Goal: Find specific page/section: Find specific page/section

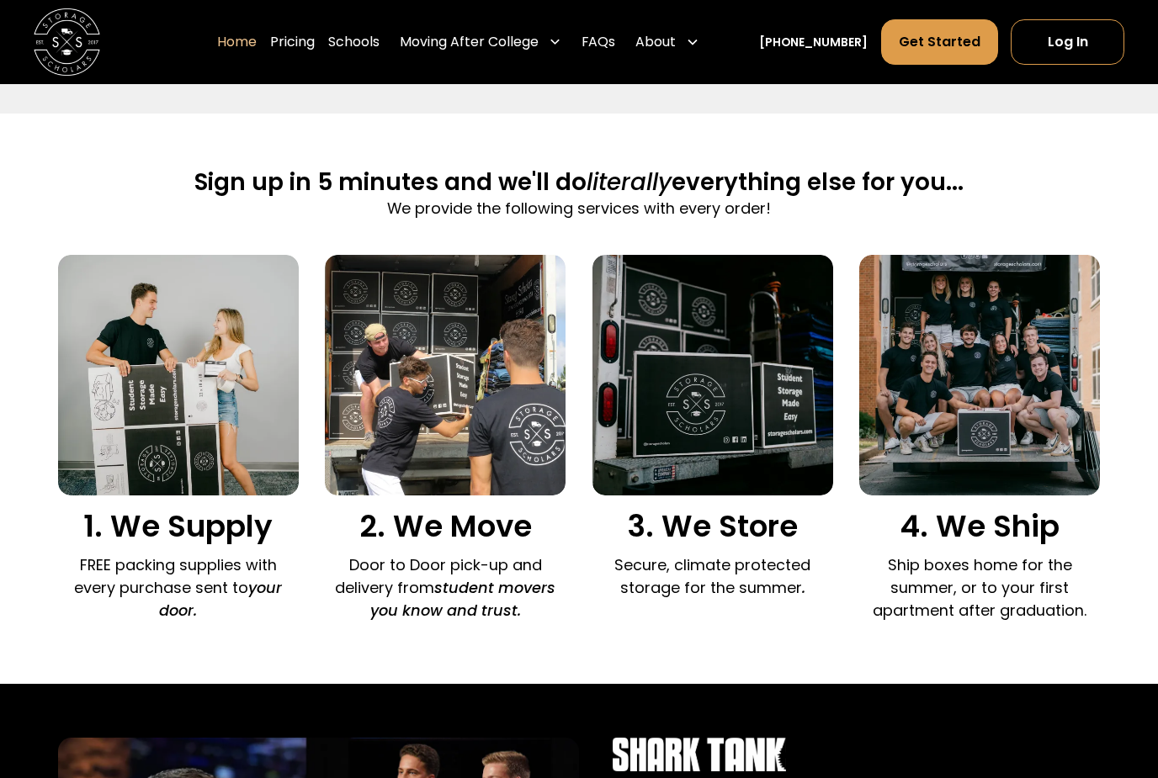
scroll to position [981, 0]
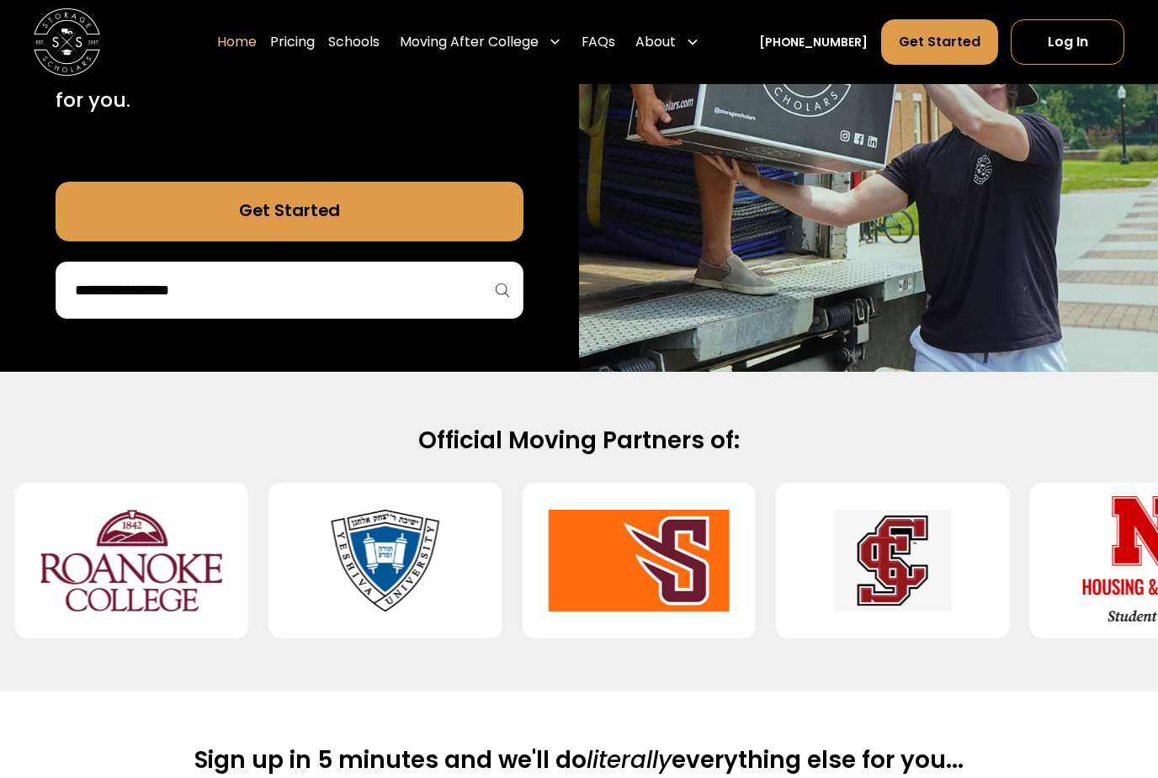
click at [447, 284] on input "search" at bounding box center [289, 290] width 432 height 29
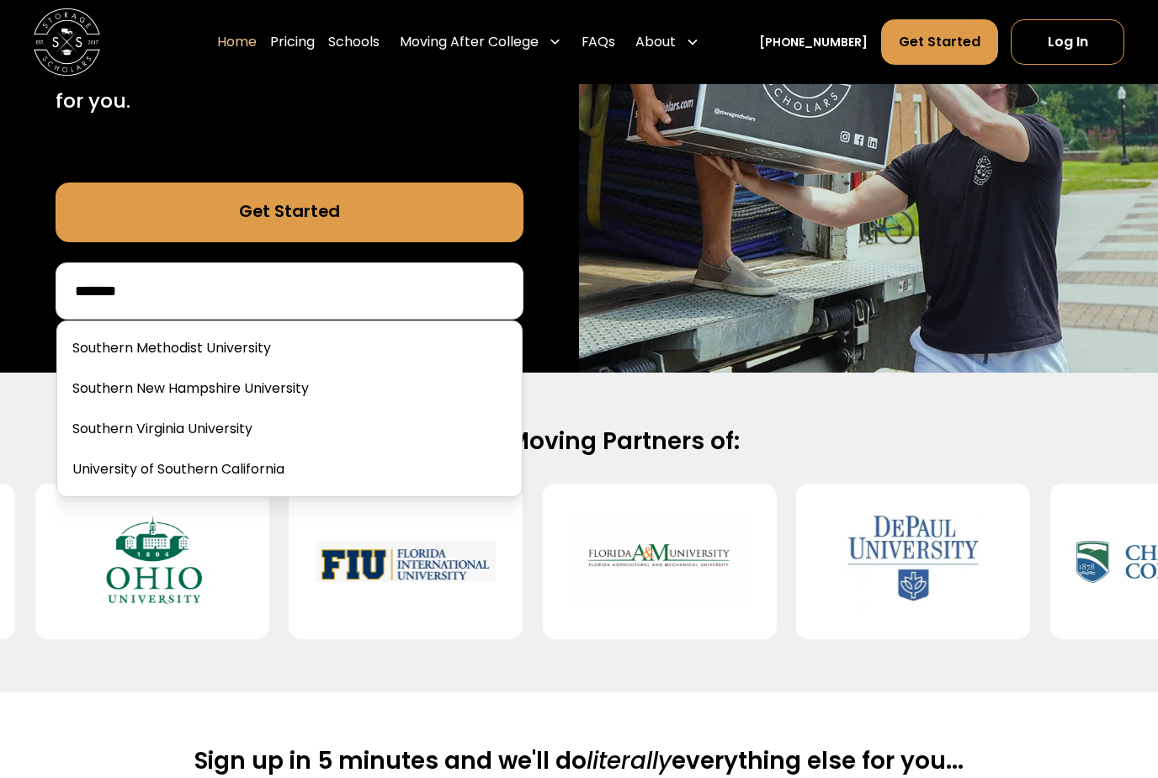
type input "*******"
click at [286, 337] on link at bounding box center [289, 348] width 450 height 37
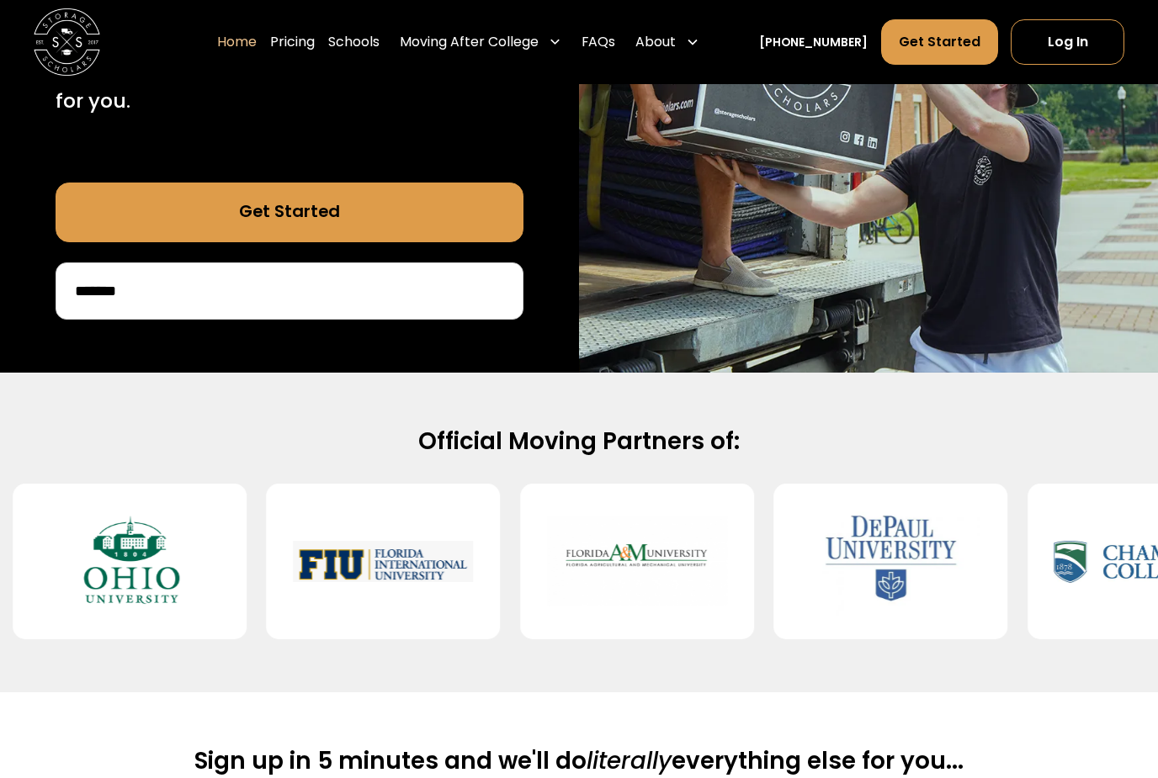
click at [248, 284] on div "40,000 moves since 2017 Stress free student storage and moving. Sign up in 5 mi…" at bounding box center [289, 52] width 579 height 641
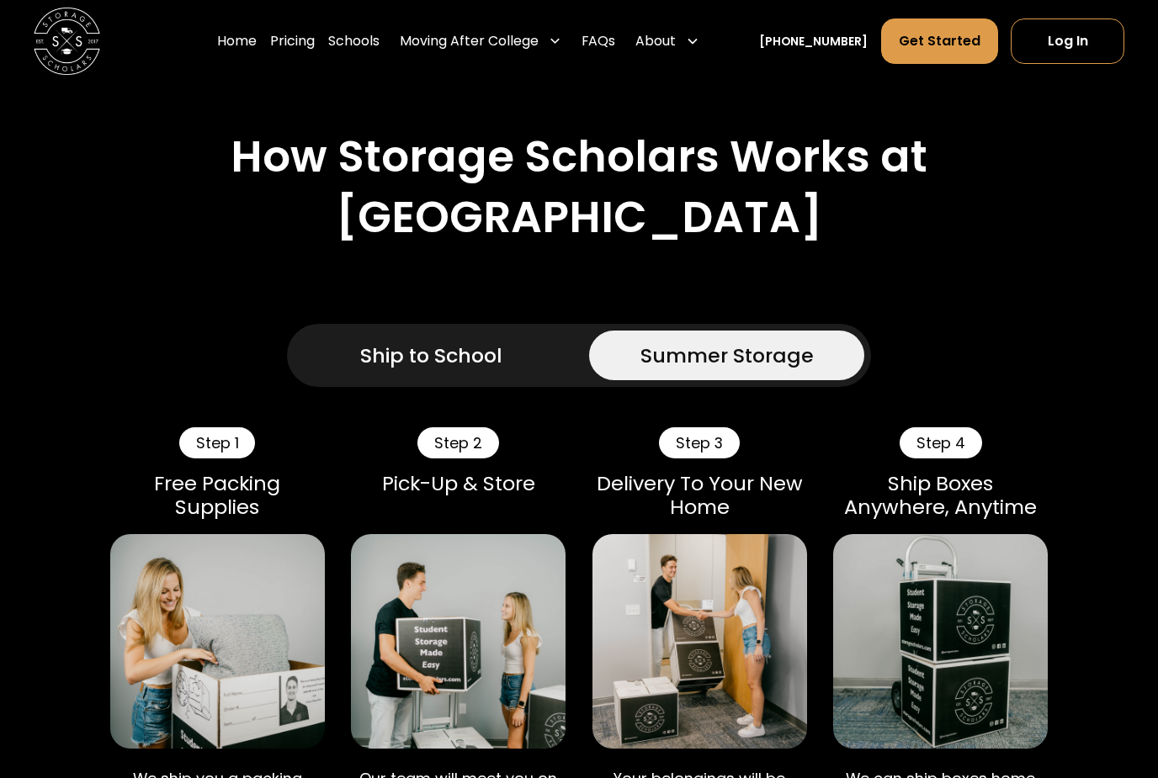
scroll to position [705, 0]
click at [494, 371] on div "Ship to School" at bounding box center [431, 356] width 142 height 30
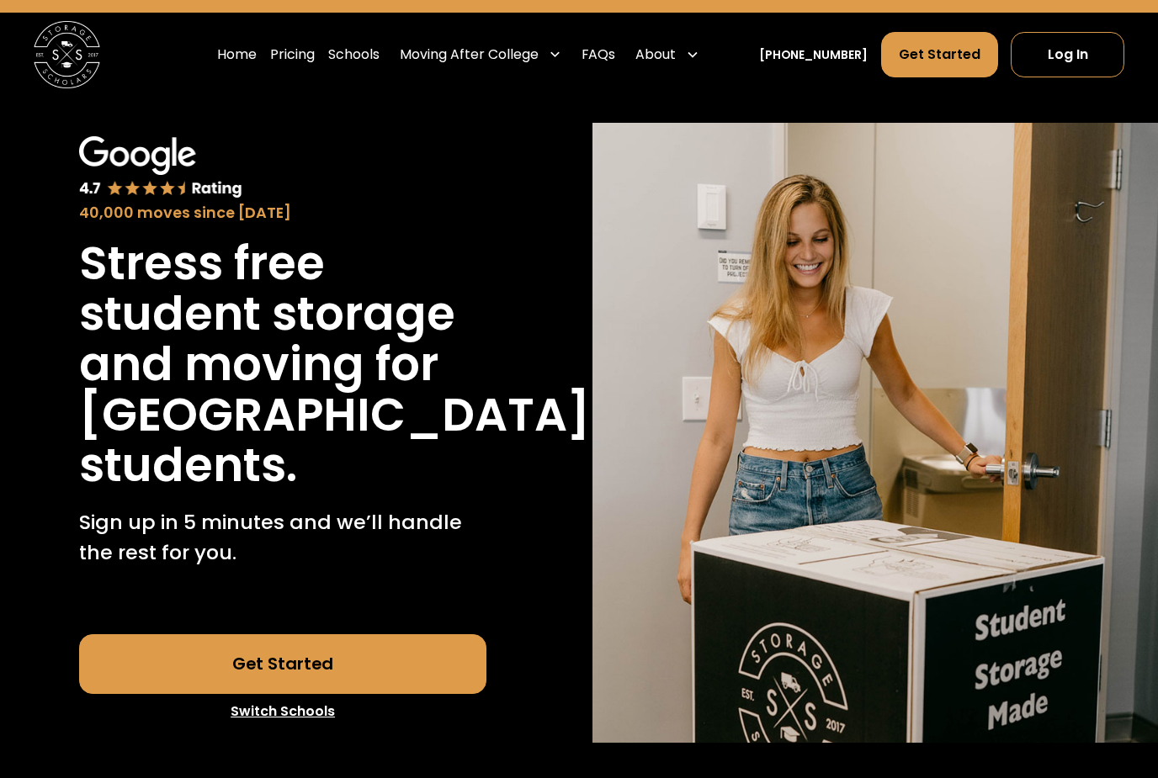
scroll to position [0, 0]
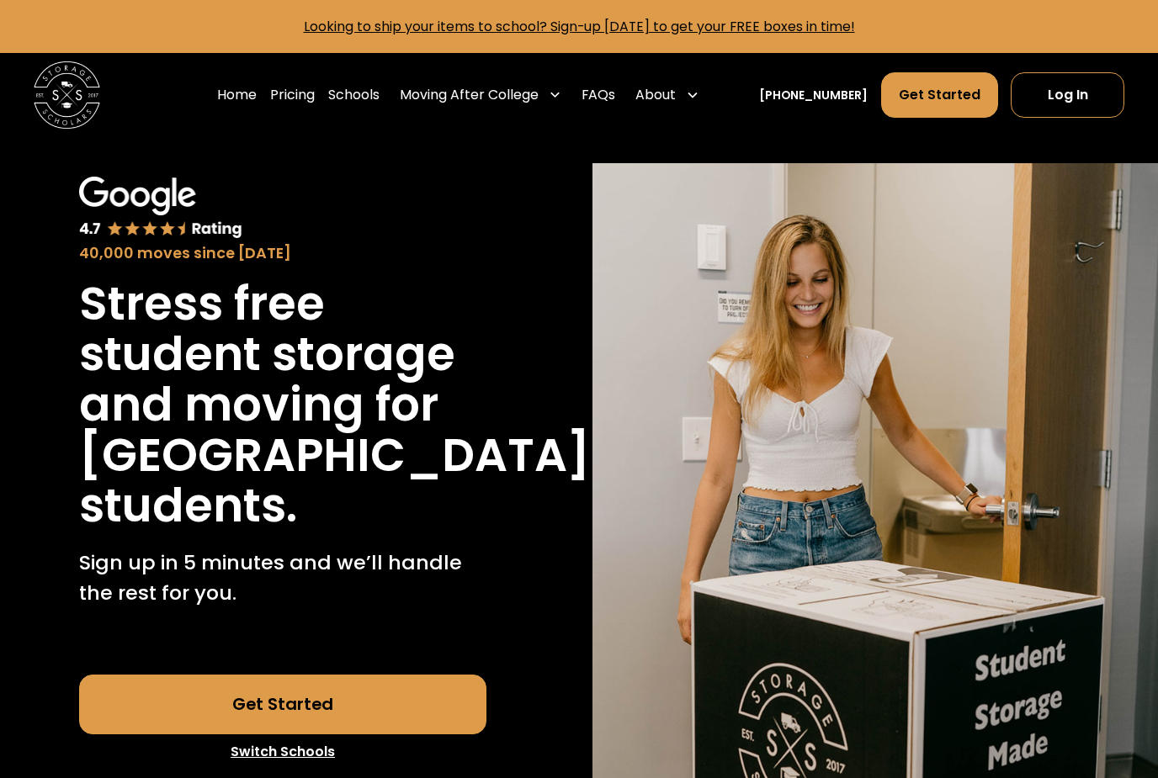
click at [569, 104] on div "Moving After College" at bounding box center [481, 95] width 176 height 47
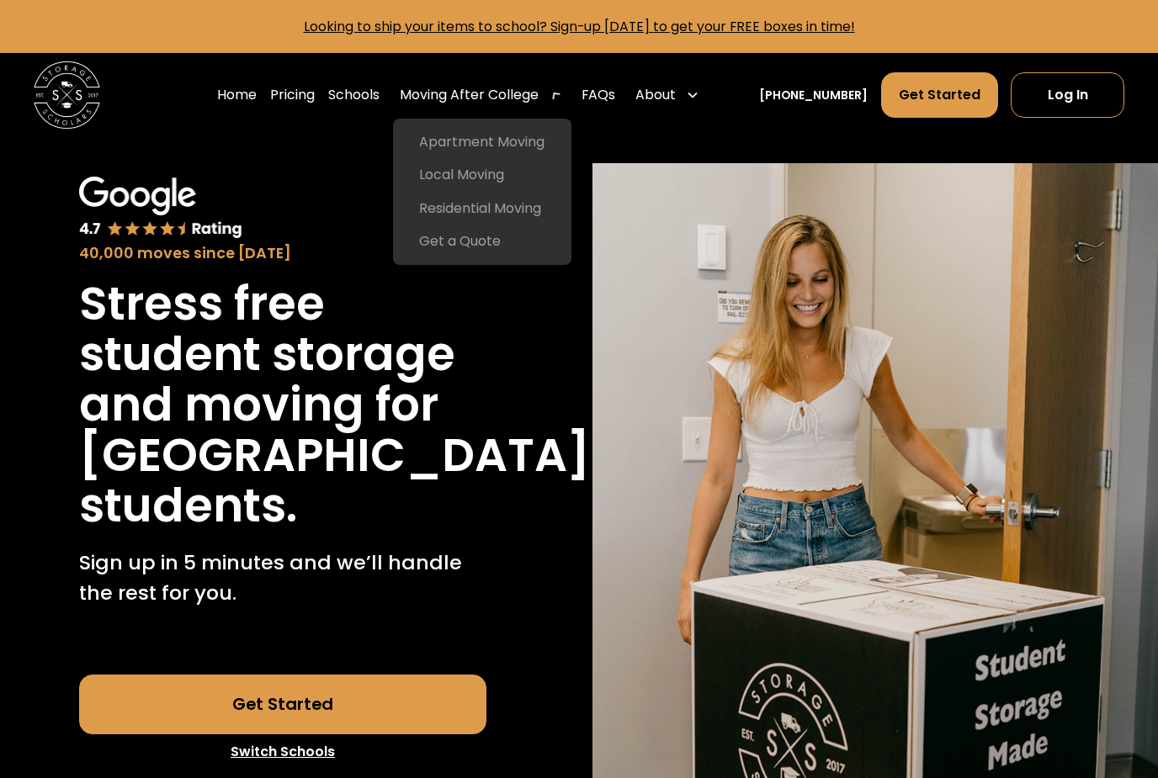
click at [560, 315] on div "40,000 moves since 2017 Stress free student storage and moving for Southern Met…" at bounding box center [282, 473] width 565 height 620
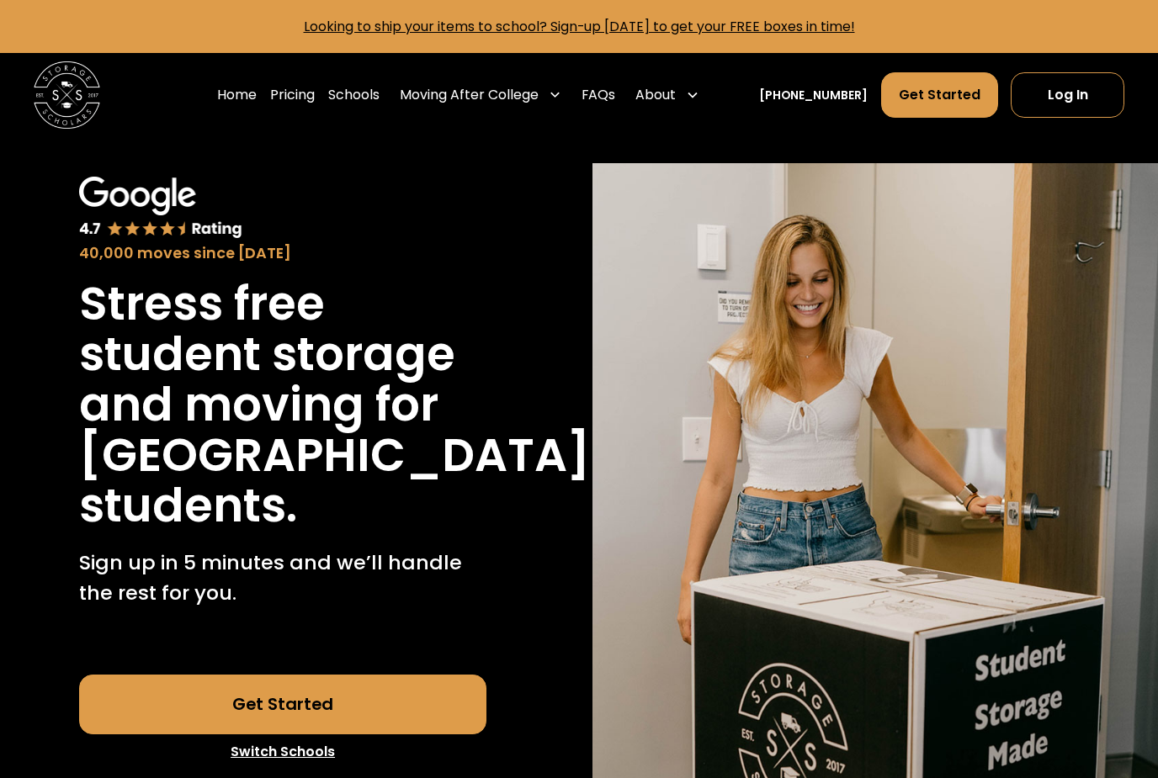
click at [380, 92] on link "Schools" at bounding box center [353, 95] width 51 height 47
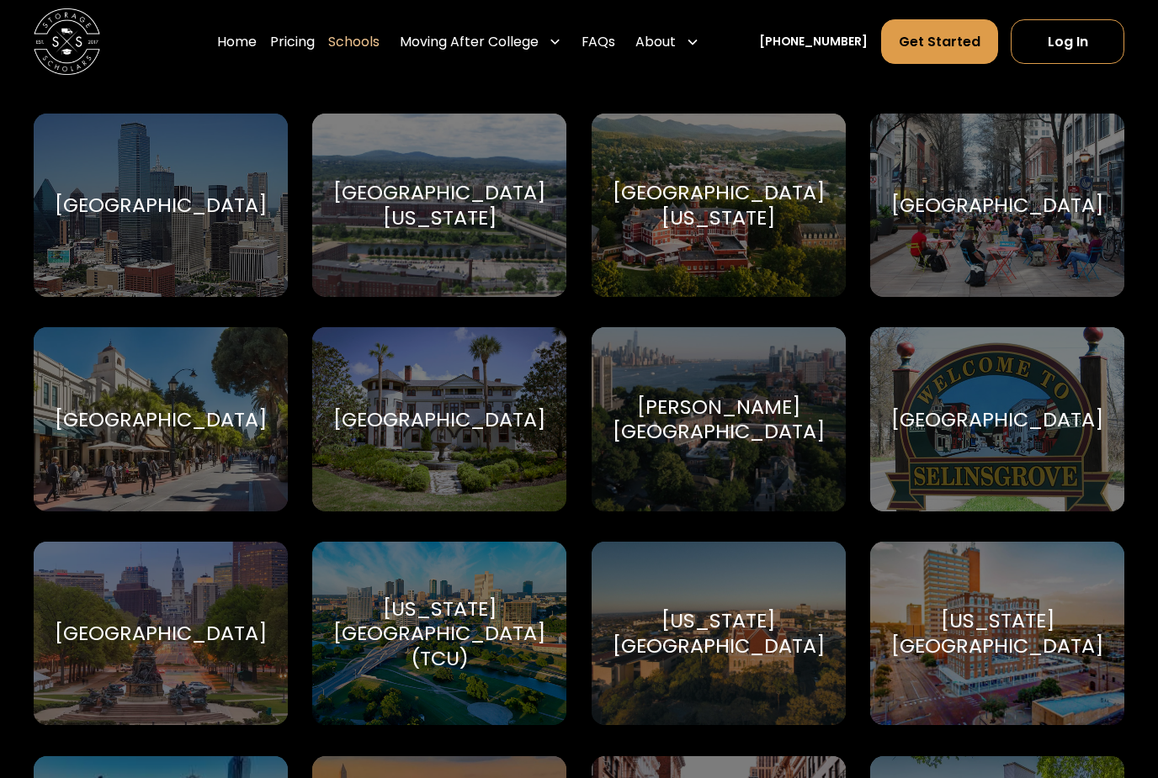
scroll to position [6303, 0]
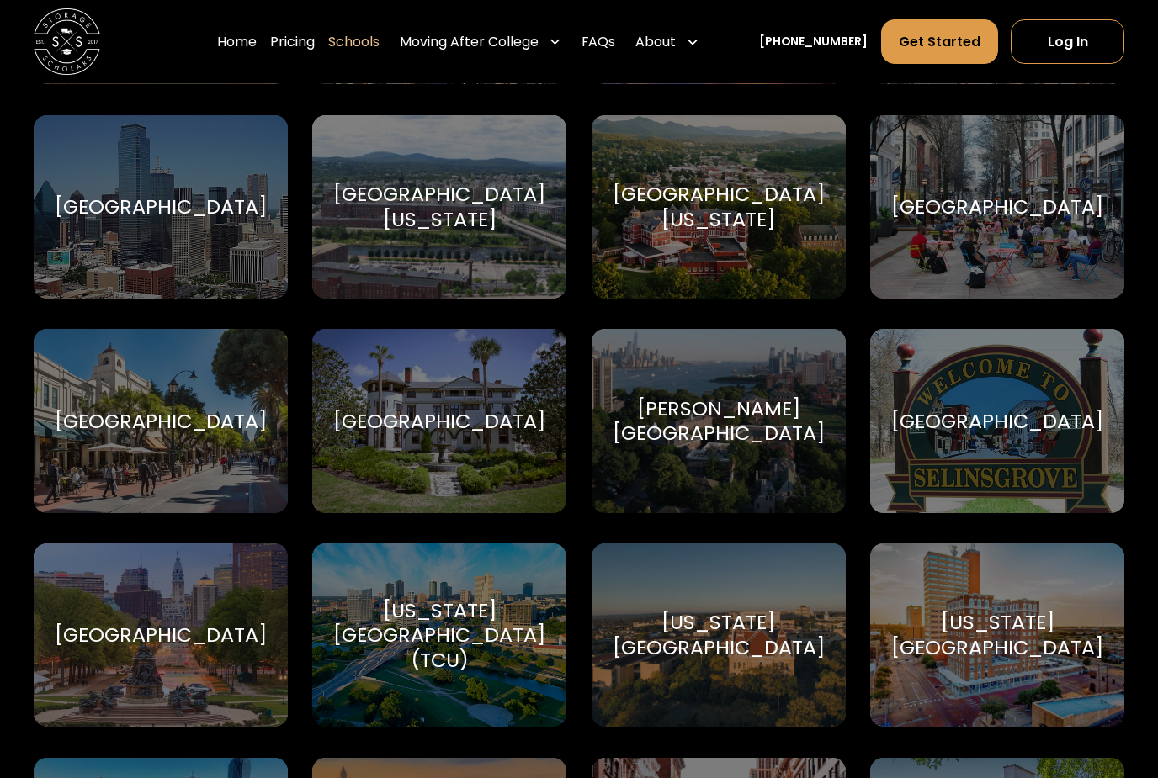
click at [139, 211] on div "[GEOGRAPHIC_DATA]" at bounding box center [161, 206] width 212 height 25
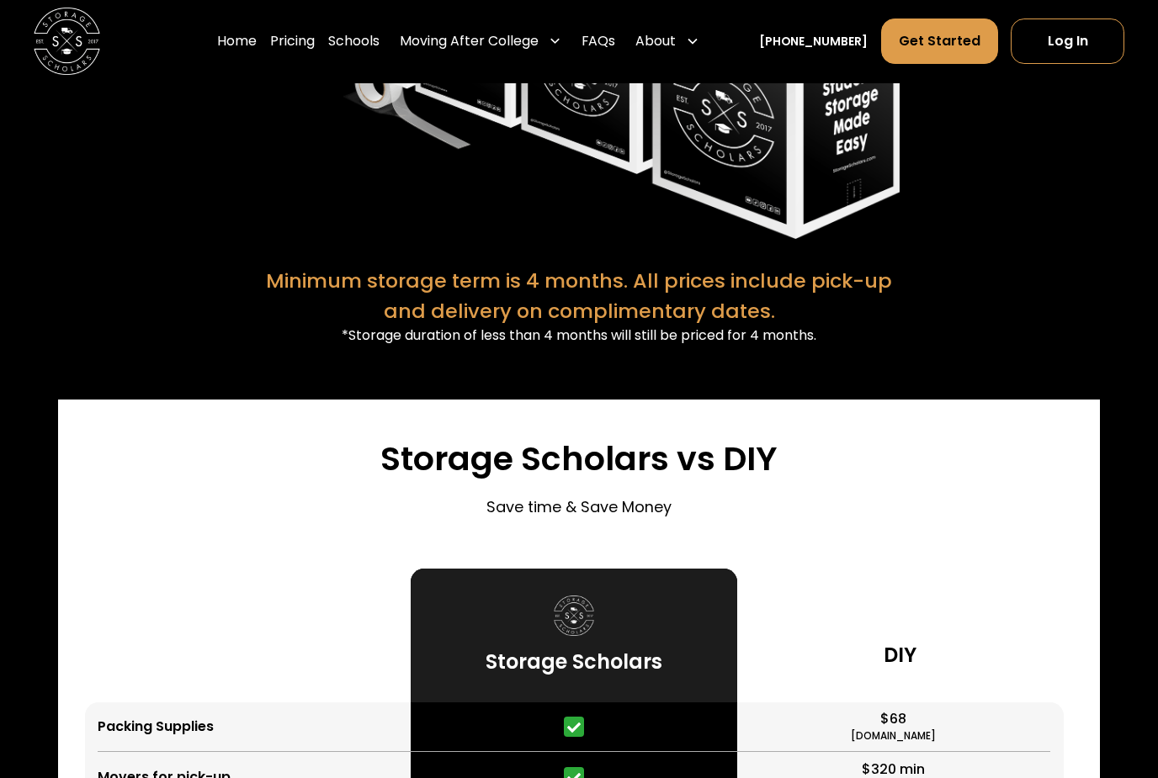
scroll to position [3384, 0]
